Goal: Task Accomplishment & Management: Manage account settings

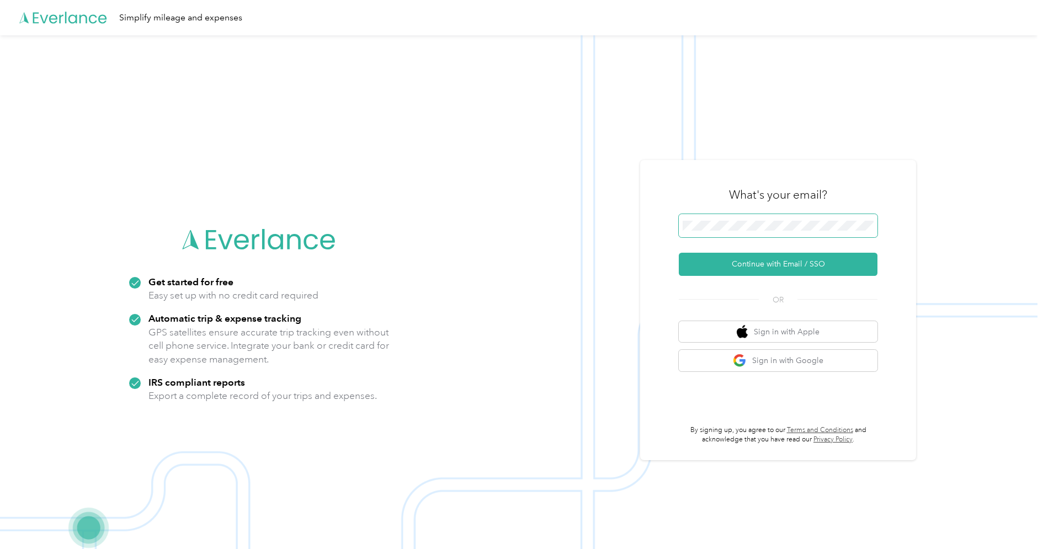
click at [719, 219] on span at bounding box center [778, 225] width 199 height 23
click at [703, 172] on div "What's your email? Continue with Email / SSO OR Sign in with Apple Sign in with…" at bounding box center [778, 310] width 276 height 300
click at [733, 266] on button "Continue with Email / SSO" at bounding box center [778, 264] width 199 height 23
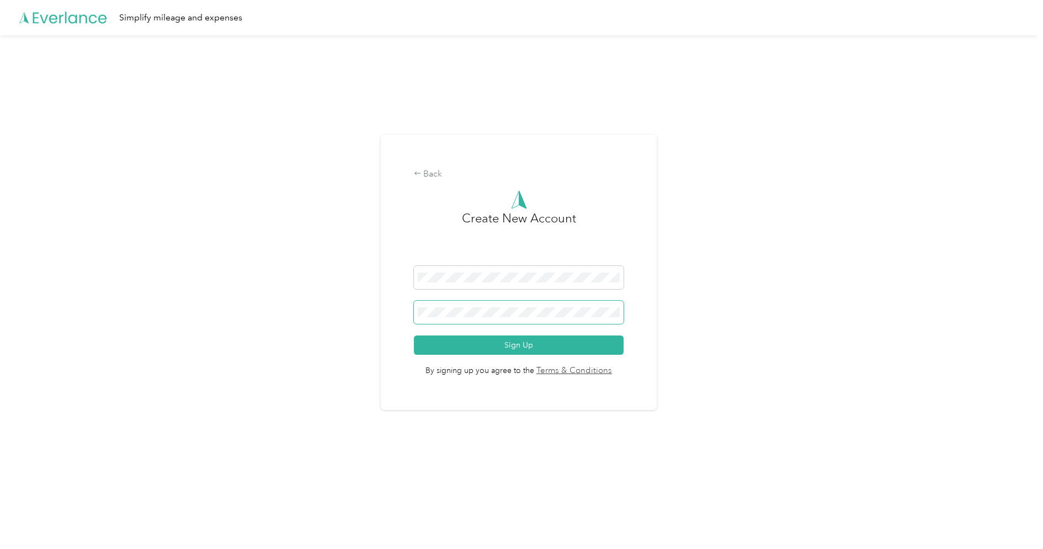
click at [483, 303] on span at bounding box center [519, 312] width 210 height 23
click at [482, 351] on button "Sign Up" at bounding box center [519, 344] width 210 height 19
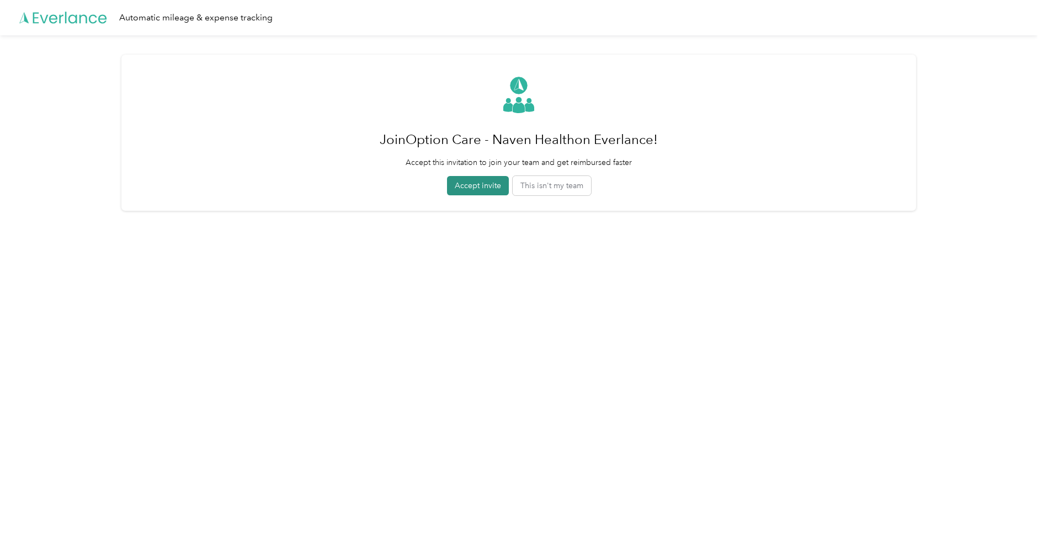
click at [489, 180] on button "Accept invite" at bounding box center [478, 185] width 62 height 19
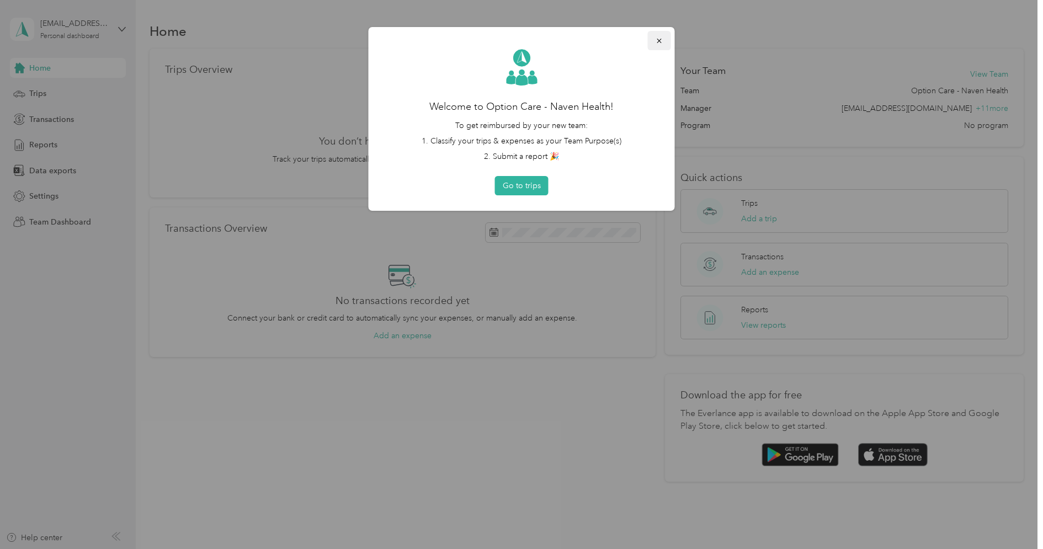
click at [663, 44] on button "button" at bounding box center [659, 40] width 23 height 19
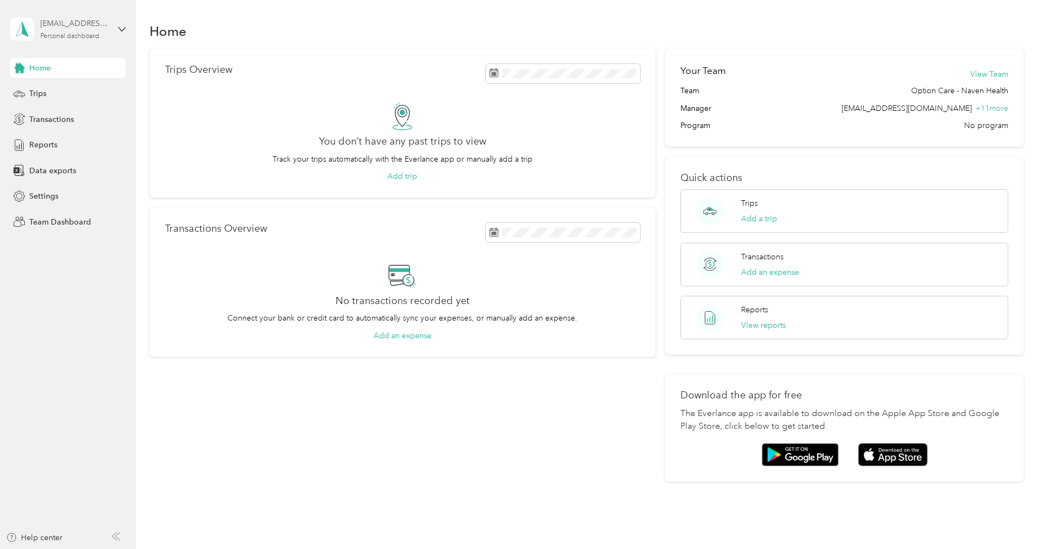
click at [77, 18] on div "[EMAIL_ADDRESS][DOMAIN_NAME] Personal dashboard" at bounding box center [59, 29] width 99 height 23
click at [61, 140] on div "Log out" at bounding box center [126, 136] width 217 height 19
